Goal: Obtain resource: Obtain resource

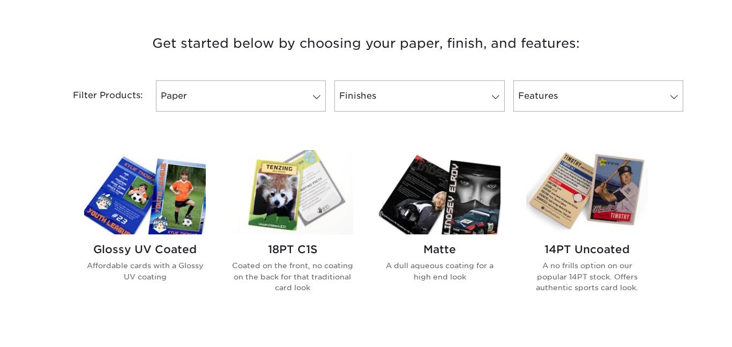
scroll to position [390, 0]
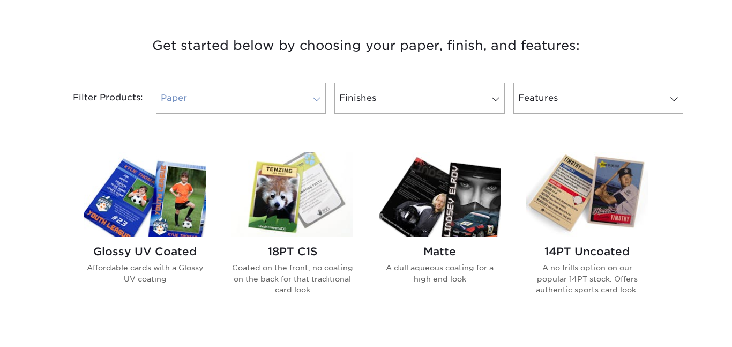
click at [179, 88] on link "Paper" at bounding box center [241, 98] width 170 height 31
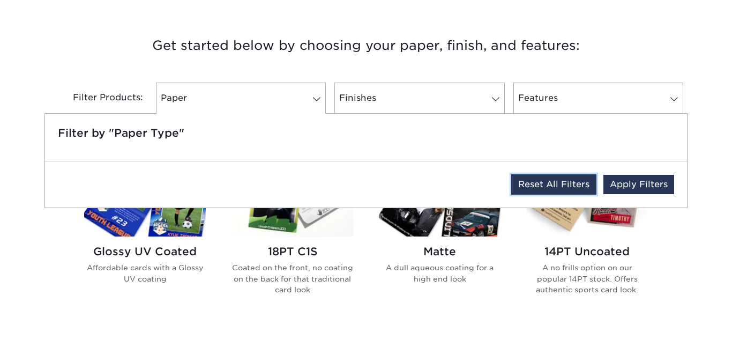
click at [580, 180] on link "Reset All Filters" at bounding box center [553, 184] width 85 height 20
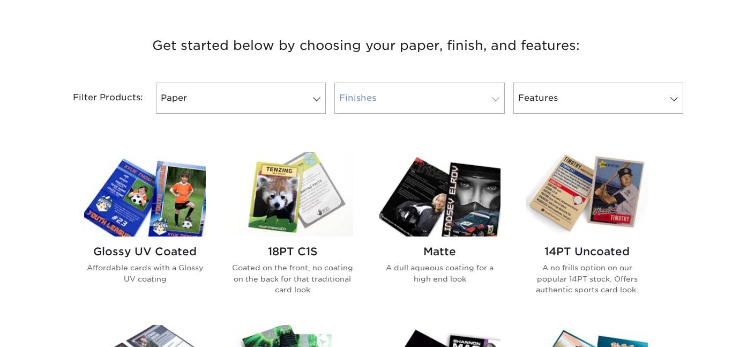
click at [431, 97] on link "Finishes 0" at bounding box center [420, 98] width 170 height 31
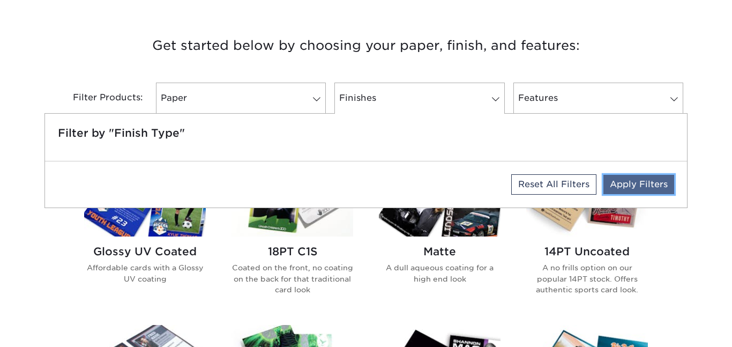
click at [633, 178] on link "Apply Filters" at bounding box center [639, 184] width 71 height 19
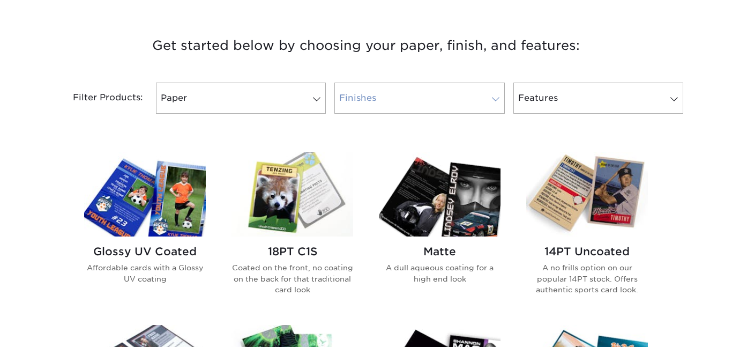
click at [478, 87] on link "Finishes 0" at bounding box center [420, 98] width 170 height 31
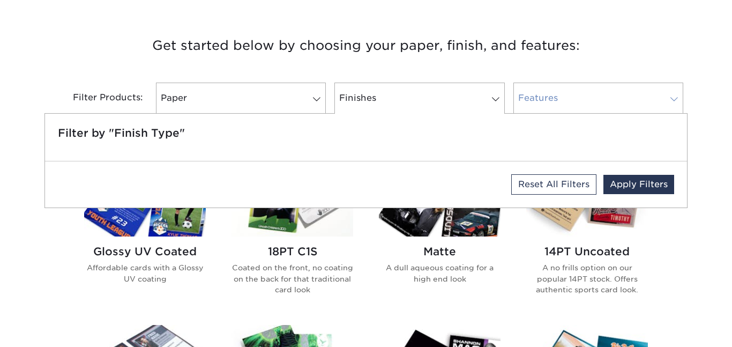
click at [558, 101] on link "Features 0" at bounding box center [599, 98] width 170 height 31
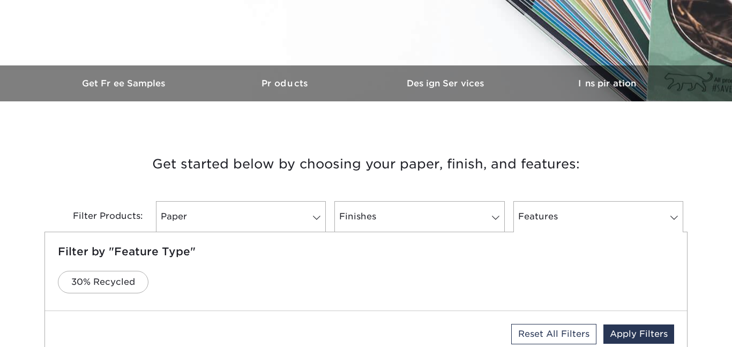
scroll to position [288, 0]
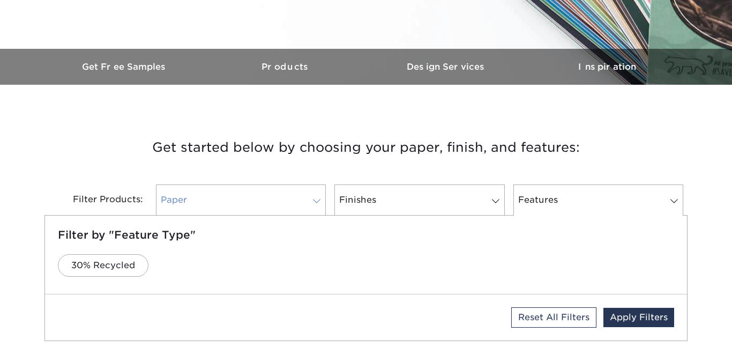
click at [216, 196] on link "Paper 0" at bounding box center [241, 199] width 170 height 31
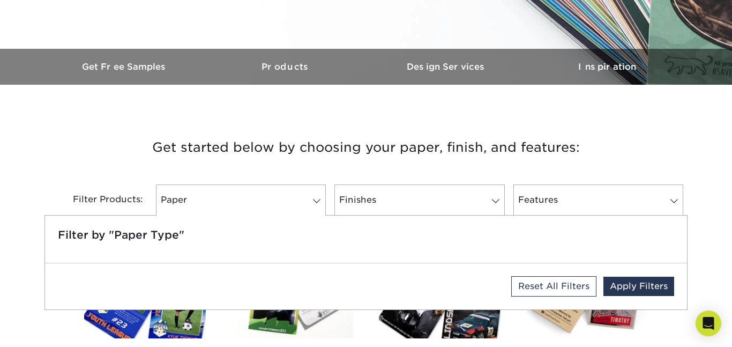
click at [172, 228] on h5 "Filter by "Paper Type"" at bounding box center [366, 234] width 617 height 13
click at [138, 232] on h5 "Filter by "Paper Type"" at bounding box center [366, 234] width 617 height 13
click at [550, 292] on link "Reset All Filters" at bounding box center [553, 286] width 85 height 20
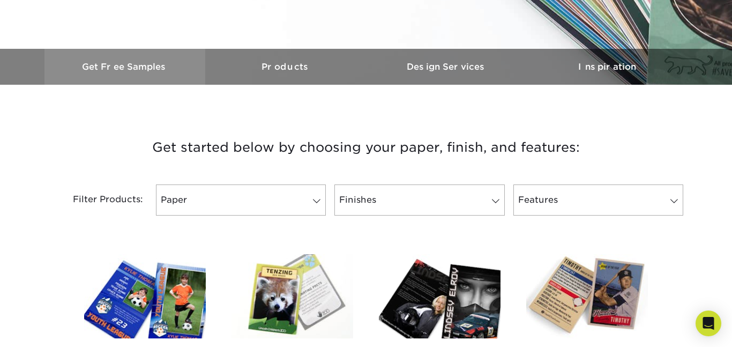
click at [145, 63] on h3 "Get Free Samples" at bounding box center [125, 67] width 161 height 10
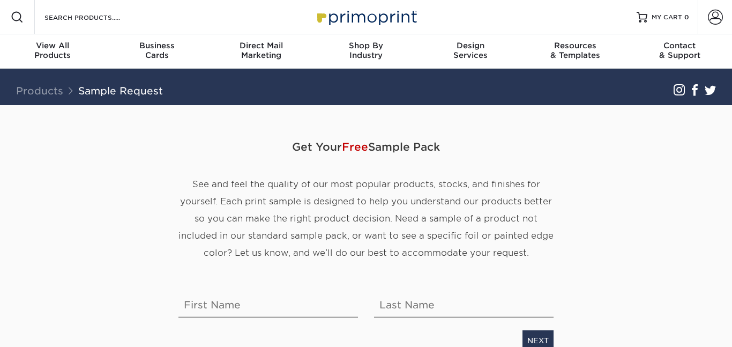
click at [145, 63] on link "Business Cards" at bounding box center [157, 51] width 105 height 34
